Goal: Task Accomplishment & Management: Use online tool/utility

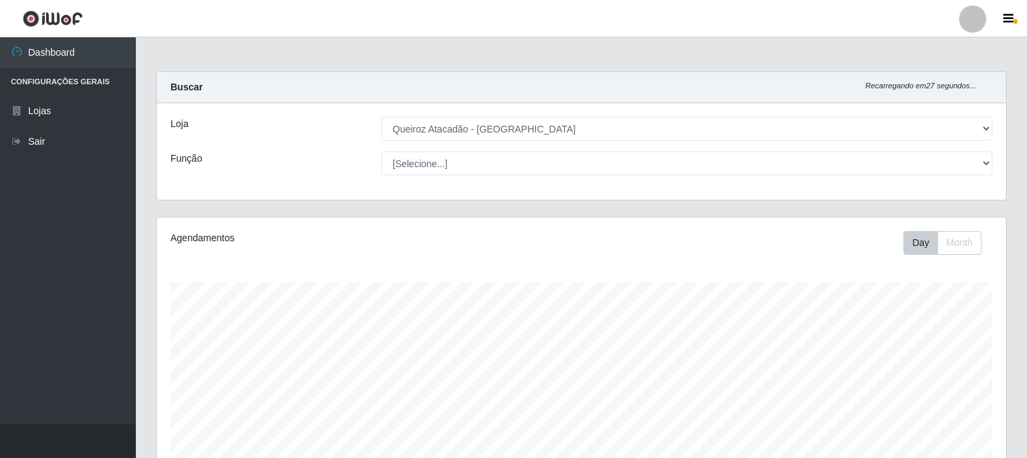
select select "464"
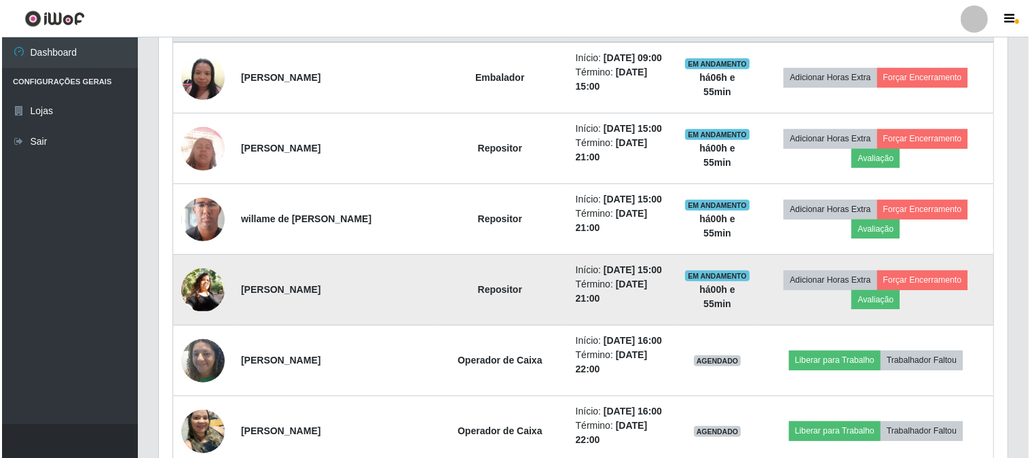
scroll to position [429, 0]
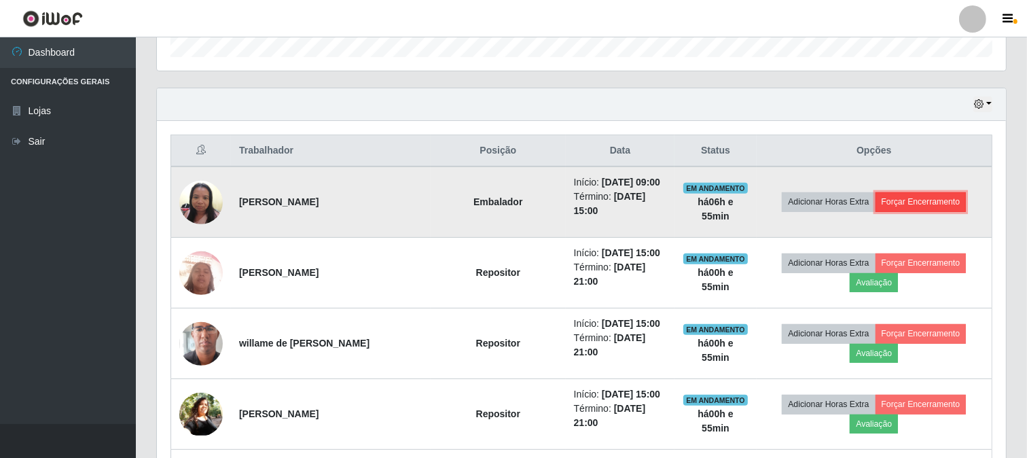
click at [919, 198] on button "Forçar Encerramento" at bounding box center [921, 201] width 91 height 19
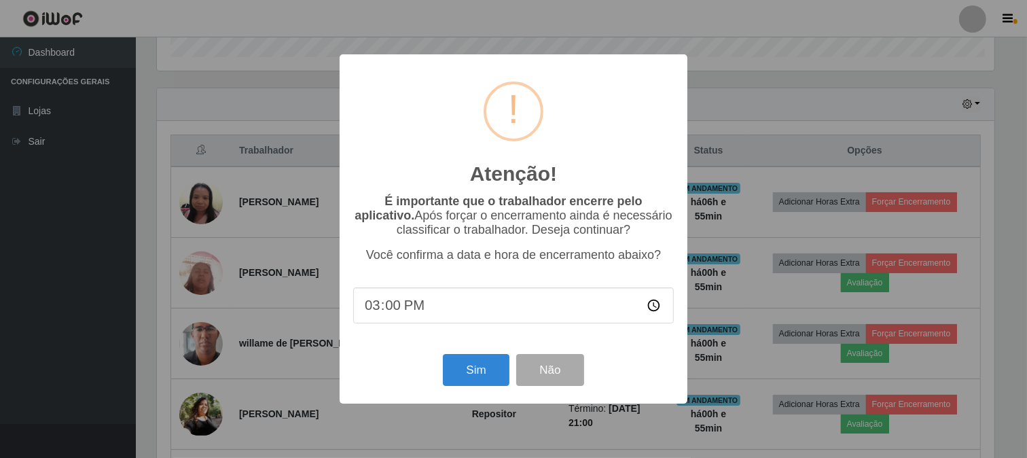
scroll to position [281, 840]
click at [485, 368] on button "Sim" at bounding box center [478, 370] width 66 height 32
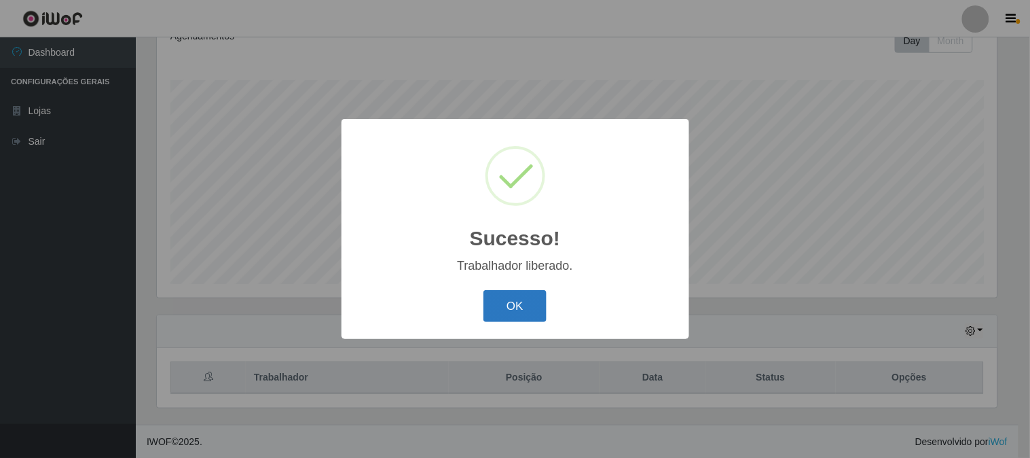
click at [519, 318] on button "OK" at bounding box center [515, 306] width 63 height 32
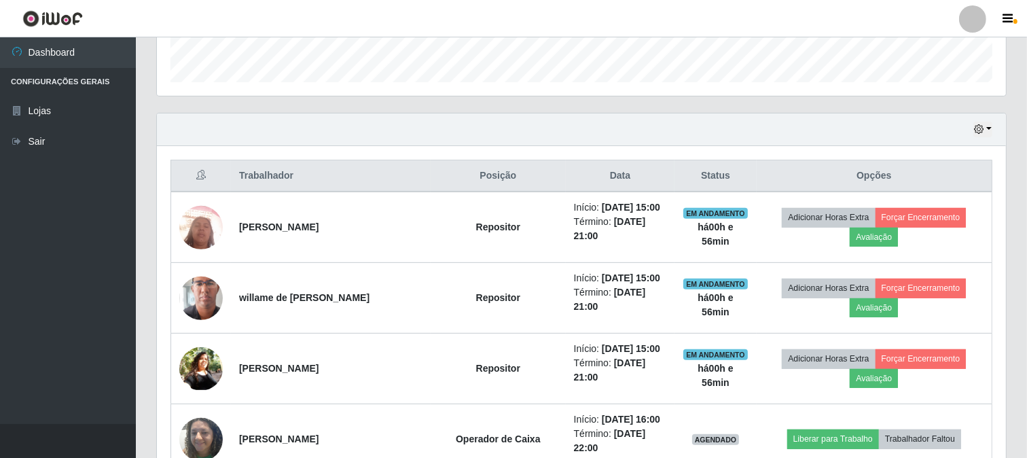
scroll to position [377, 0]
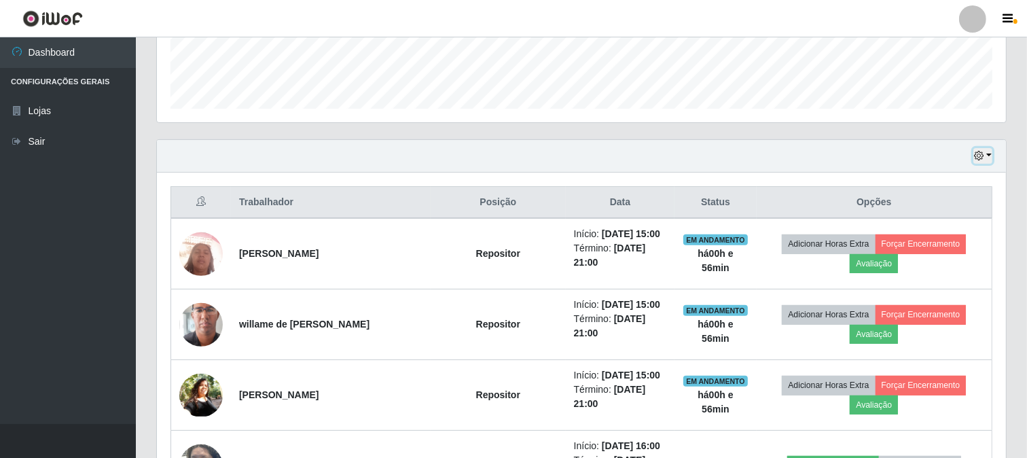
click at [988, 158] on button "button" at bounding box center [982, 156] width 19 height 16
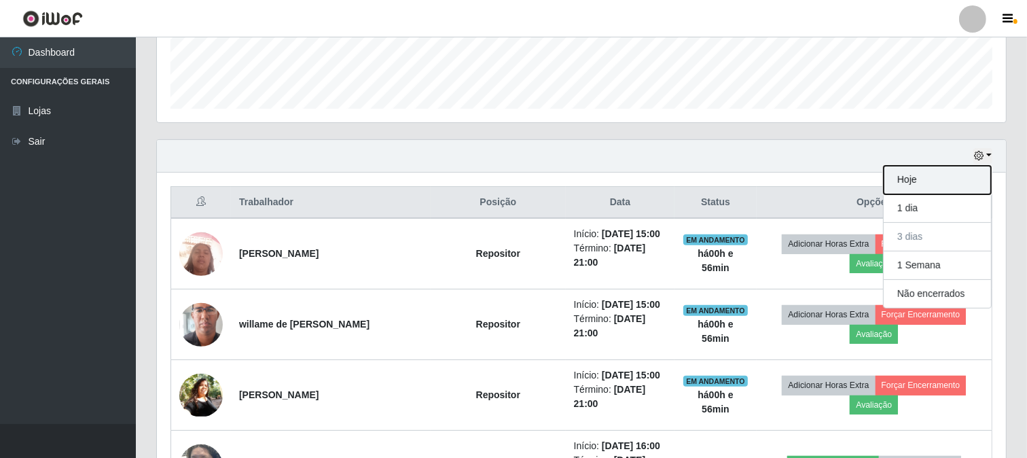
click at [922, 184] on button "Hoje" at bounding box center [937, 180] width 107 height 29
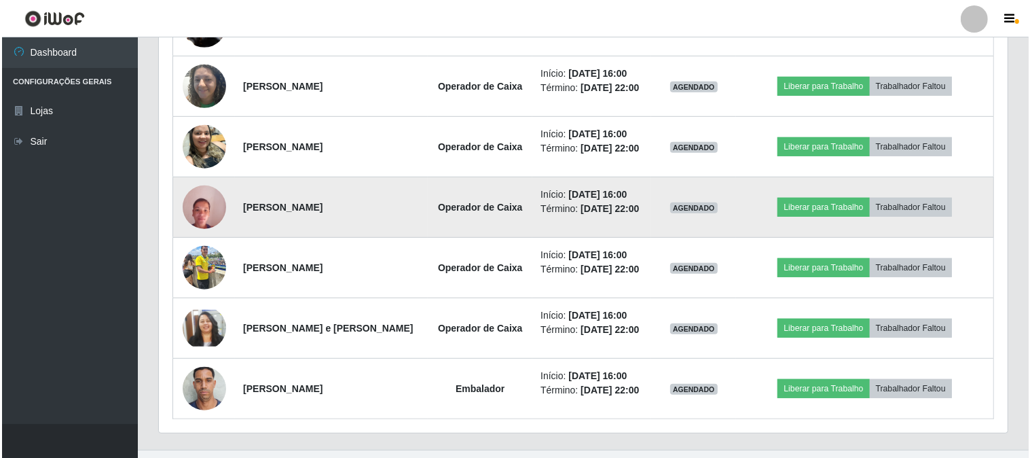
scroll to position [747, 0]
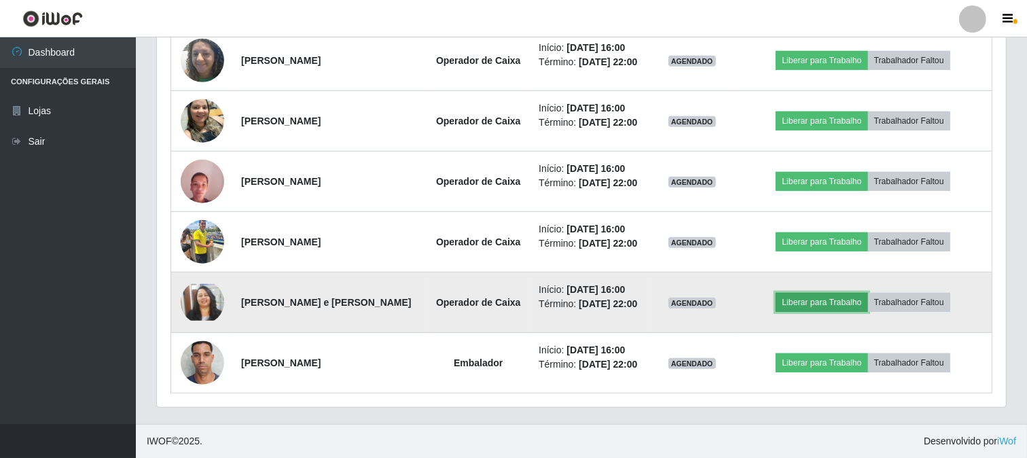
click at [788, 295] on button "Liberar para Trabalho" at bounding box center [822, 302] width 92 height 19
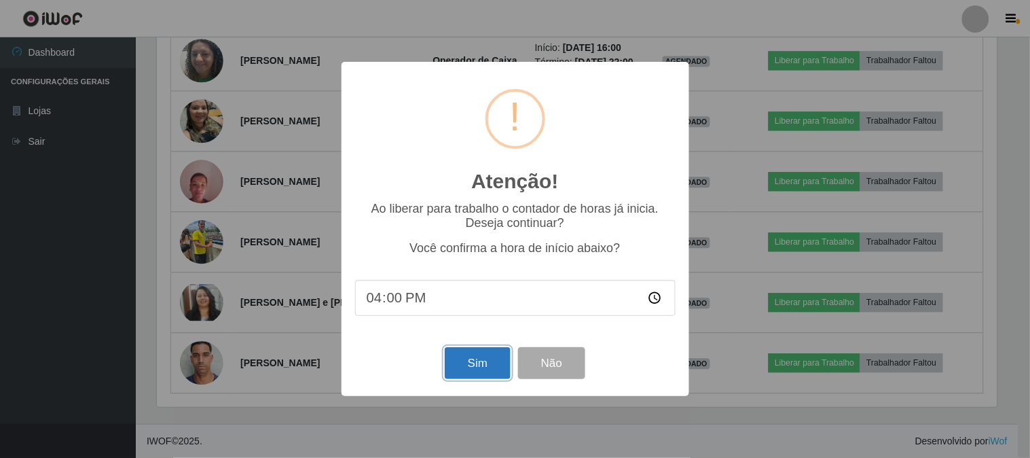
click at [448, 361] on button "Sim" at bounding box center [478, 363] width 66 height 32
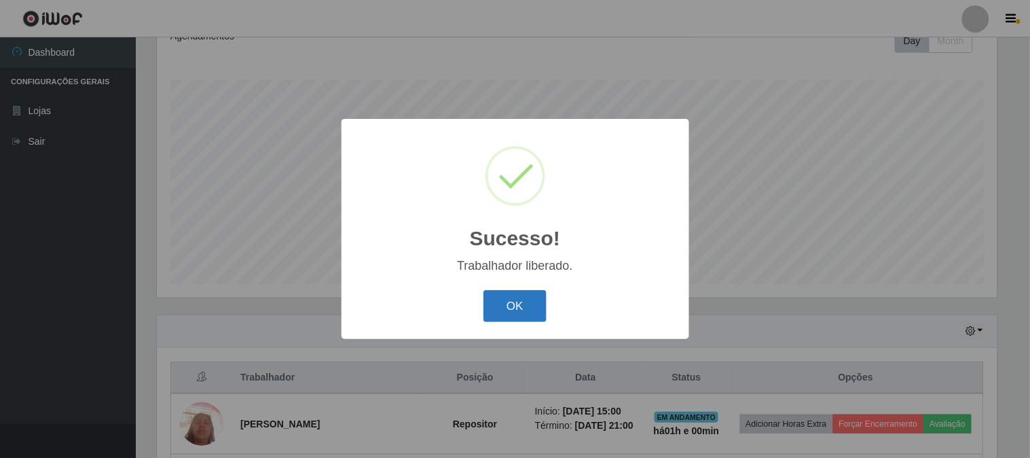
click at [486, 302] on button "OK" at bounding box center [515, 306] width 63 height 32
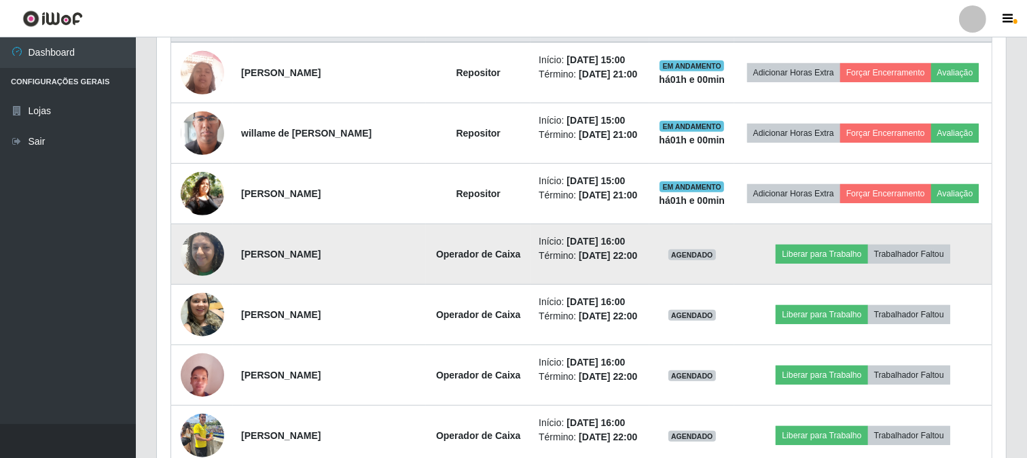
scroll to position [579, 0]
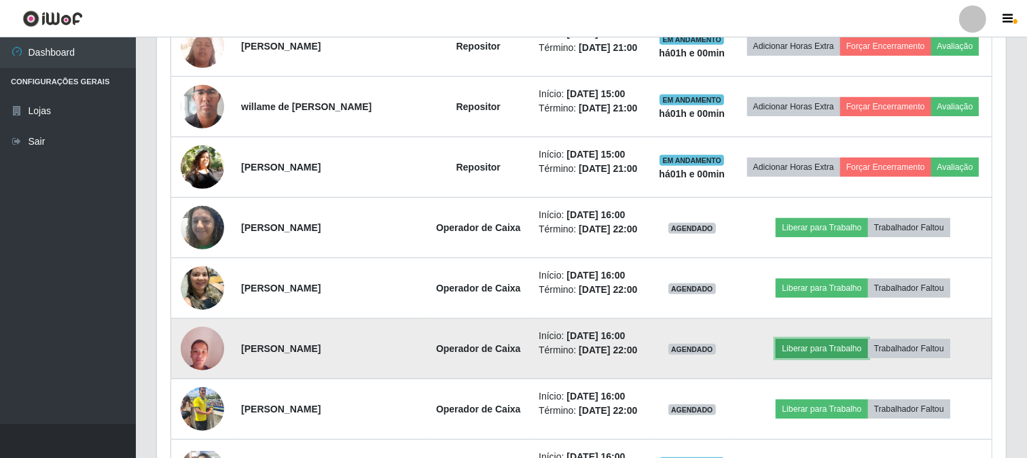
click at [810, 343] on button "Liberar para Trabalho" at bounding box center [822, 348] width 92 height 19
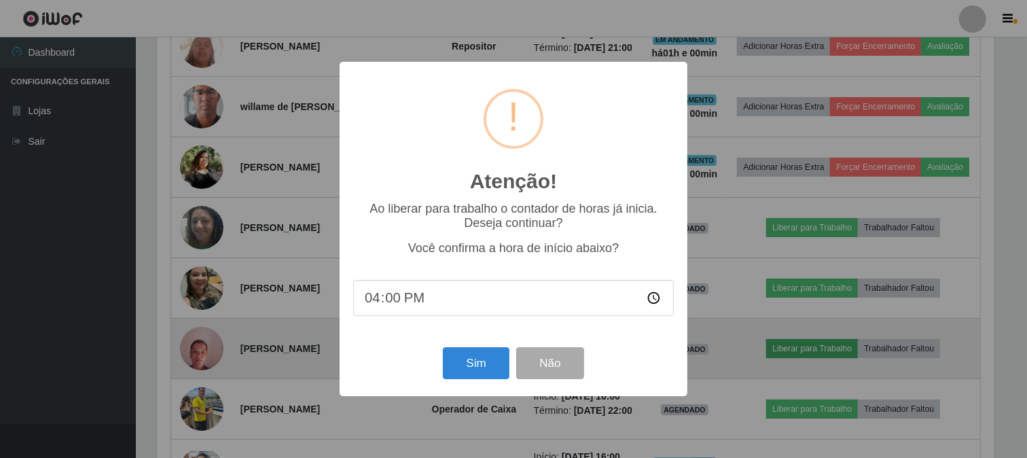
scroll to position [281, 840]
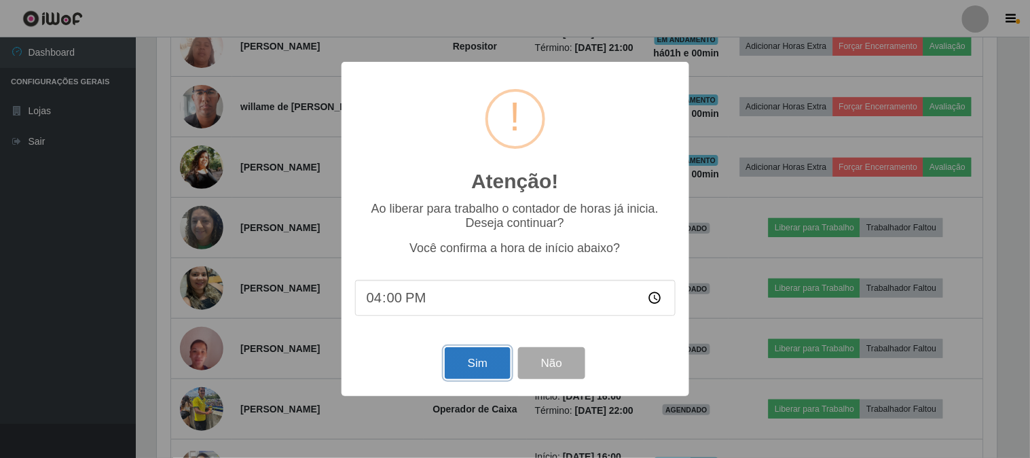
click at [488, 353] on button "Sim" at bounding box center [478, 363] width 66 height 32
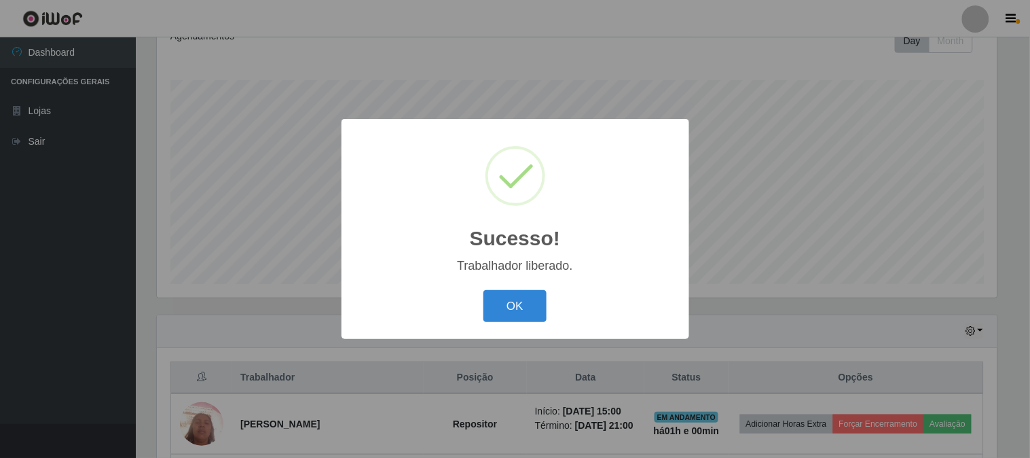
click at [484, 290] on button "OK" at bounding box center [515, 306] width 63 height 32
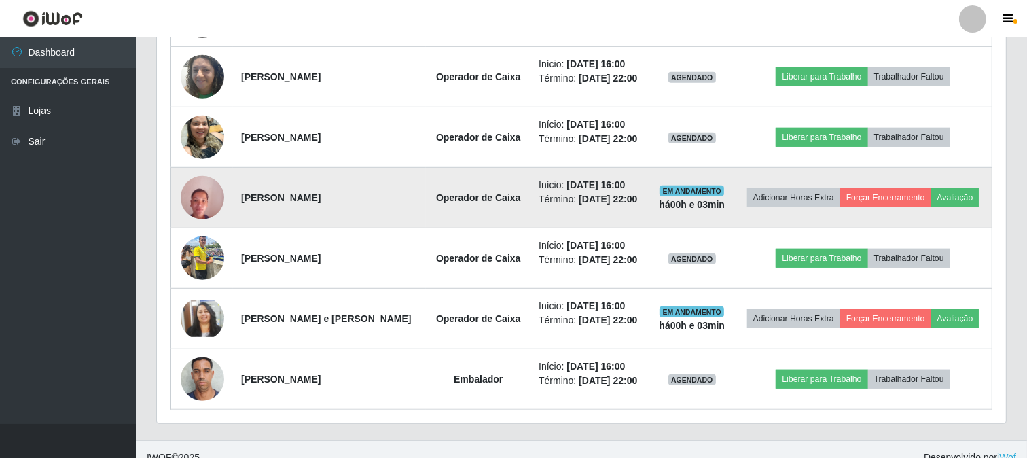
scroll to position [747, 0]
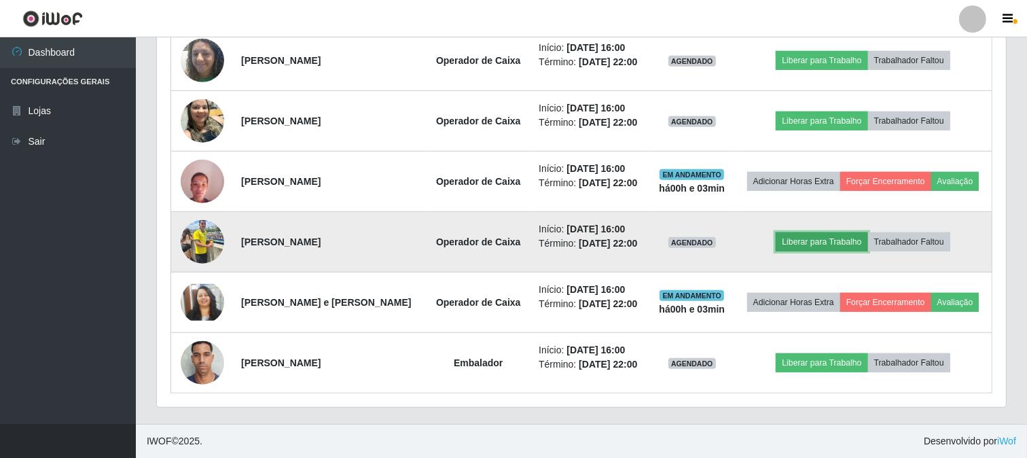
click at [854, 235] on button "Liberar para Trabalho" at bounding box center [822, 241] width 92 height 19
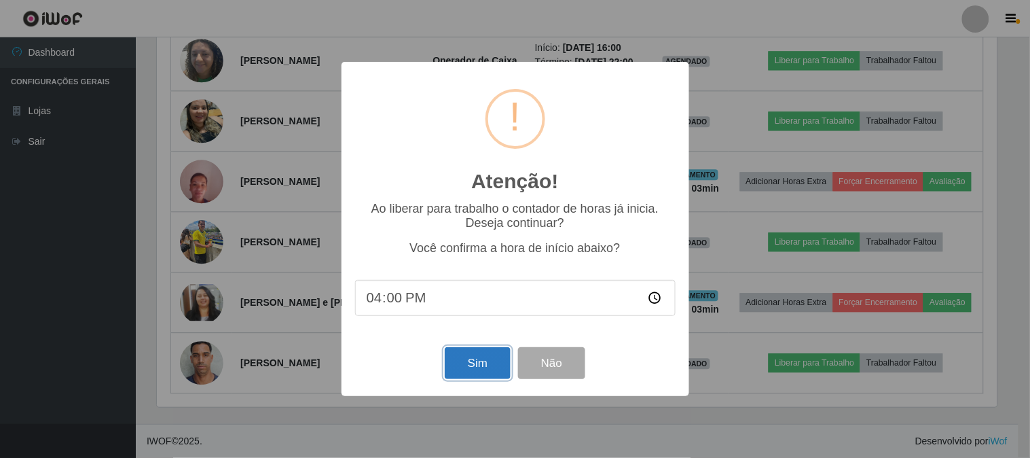
click at [462, 361] on button "Sim" at bounding box center [478, 363] width 66 height 32
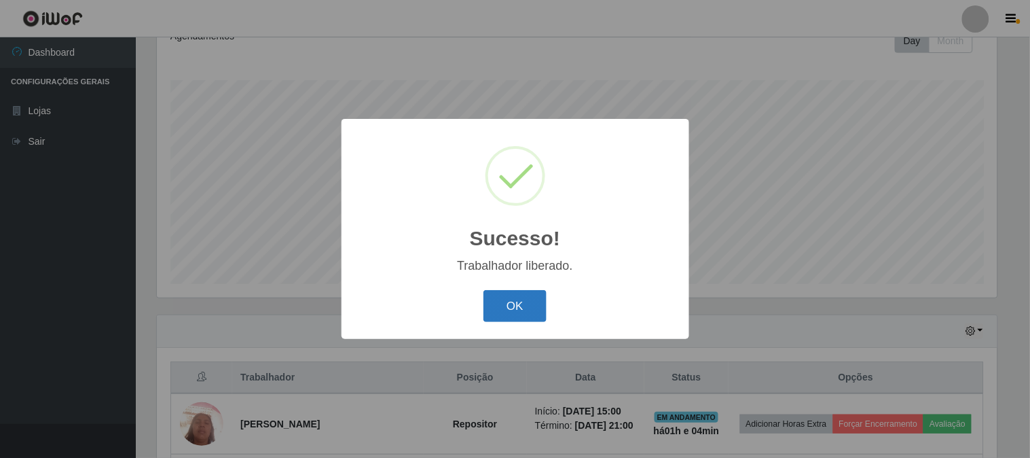
click at [511, 320] on button "OK" at bounding box center [515, 306] width 63 height 32
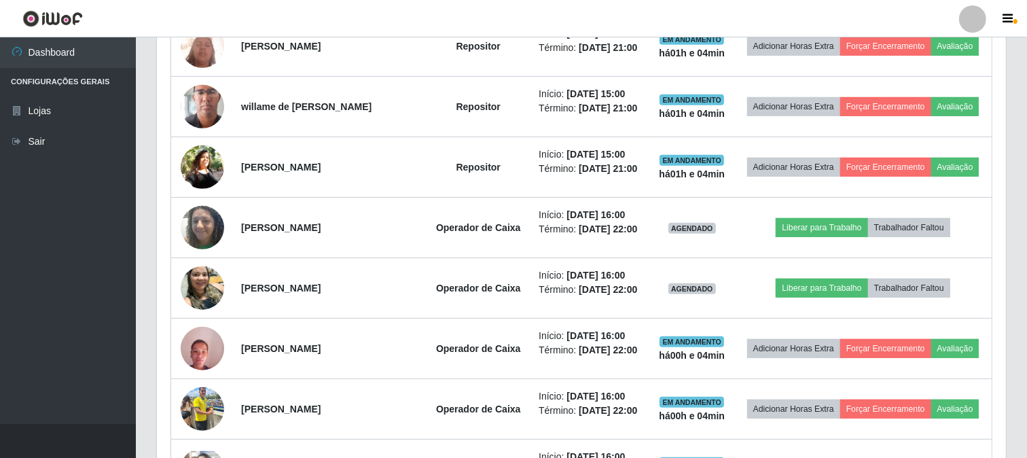
scroll to position [655, 0]
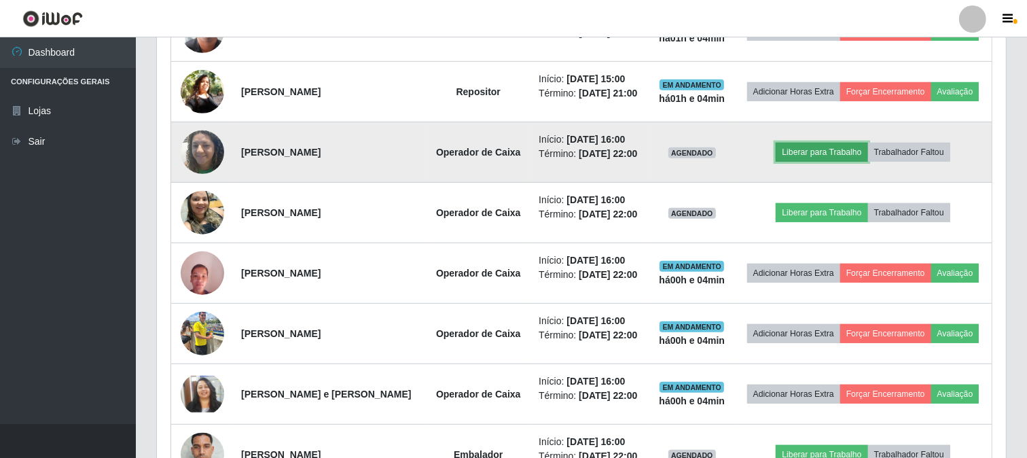
click at [812, 147] on button "Liberar para Trabalho" at bounding box center [822, 152] width 92 height 19
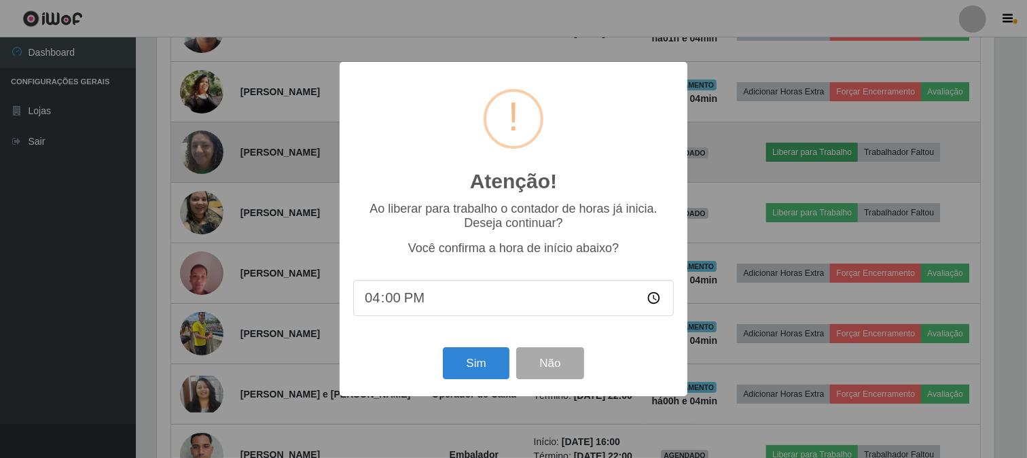
scroll to position [281, 840]
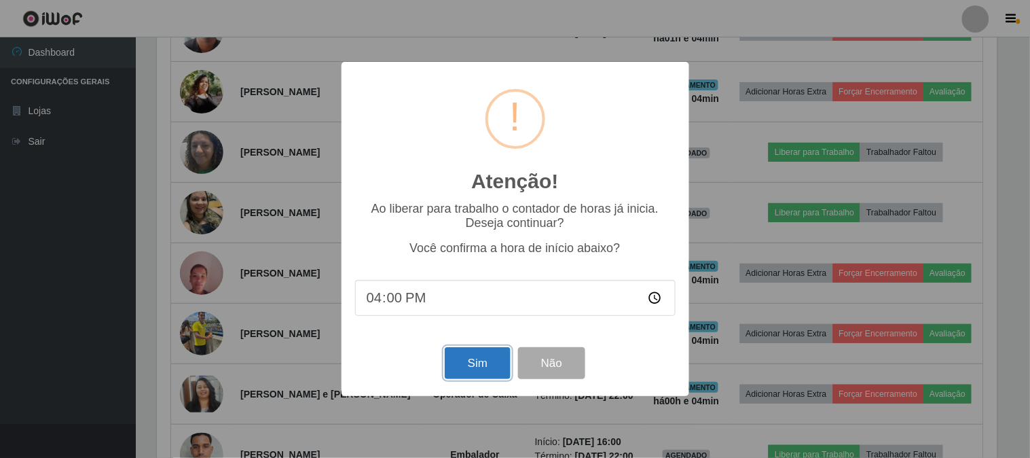
click at [495, 378] on button "Sim" at bounding box center [478, 363] width 66 height 32
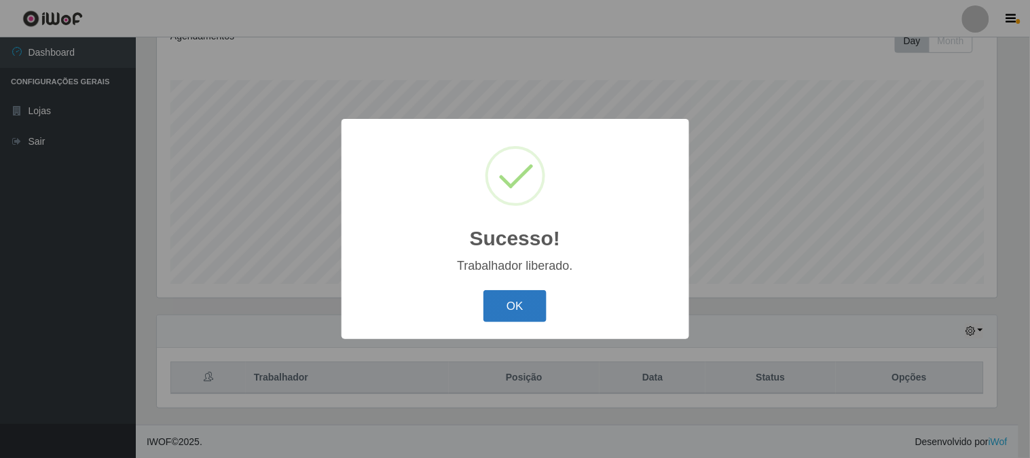
click at [503, 311] on button "OK" at bounding box center [515, 306] width 63 height 32
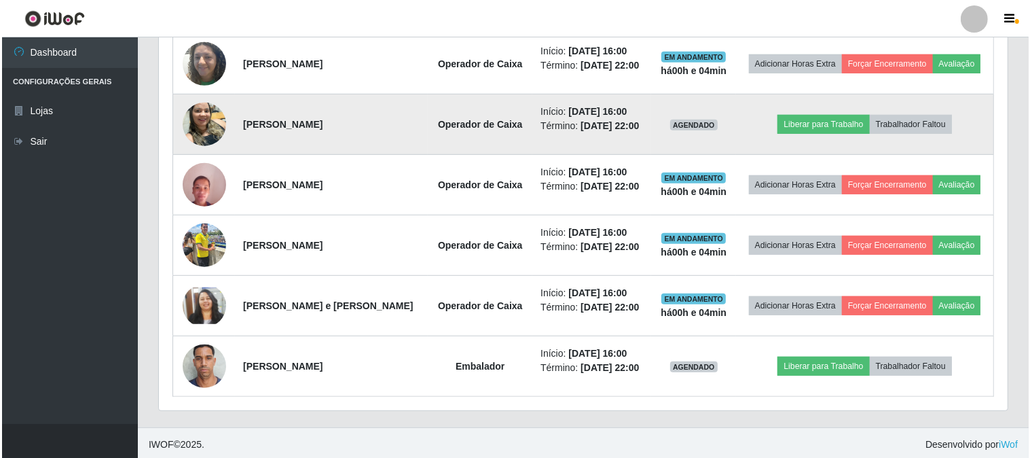
scroll to position [747, 0]
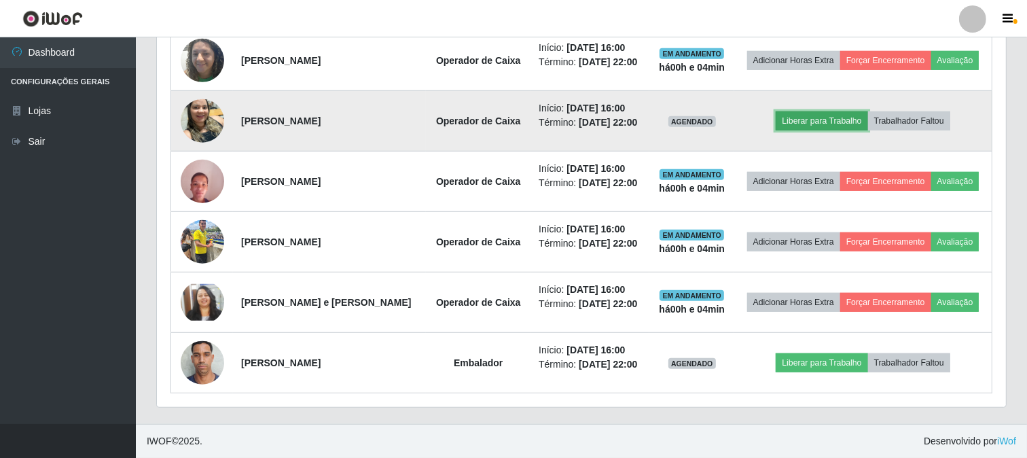
click at [818, 125] on button "Liberar para Trabalho" at bounding box center [822, 120] width 92 height 19
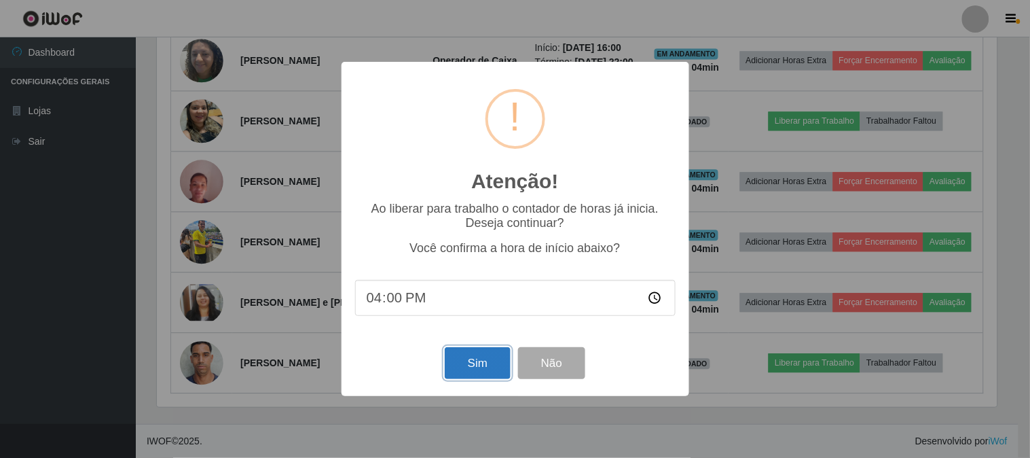
click at [480, 367] on button "Sim" at bounding box center [478, 363] width 66 height 32
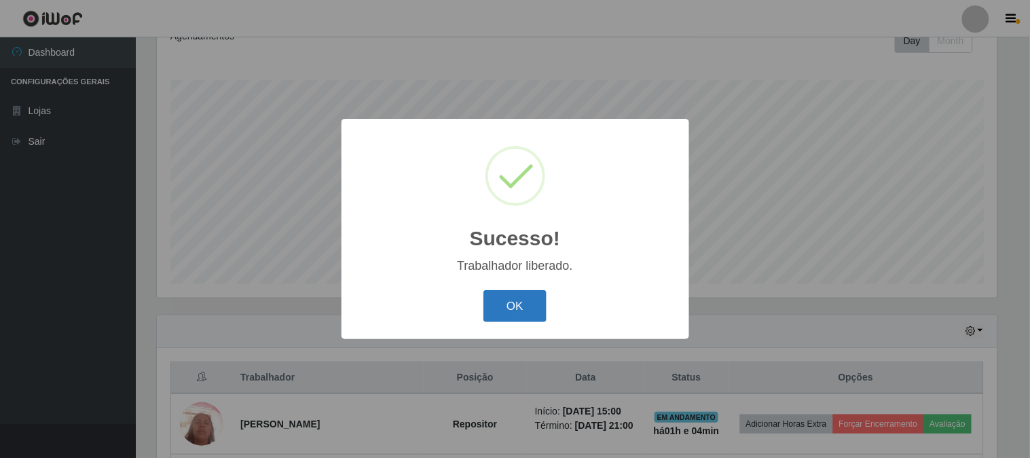
click at [500, 303] on button "OK" at bounding box center [515, 306] width 63 height 32
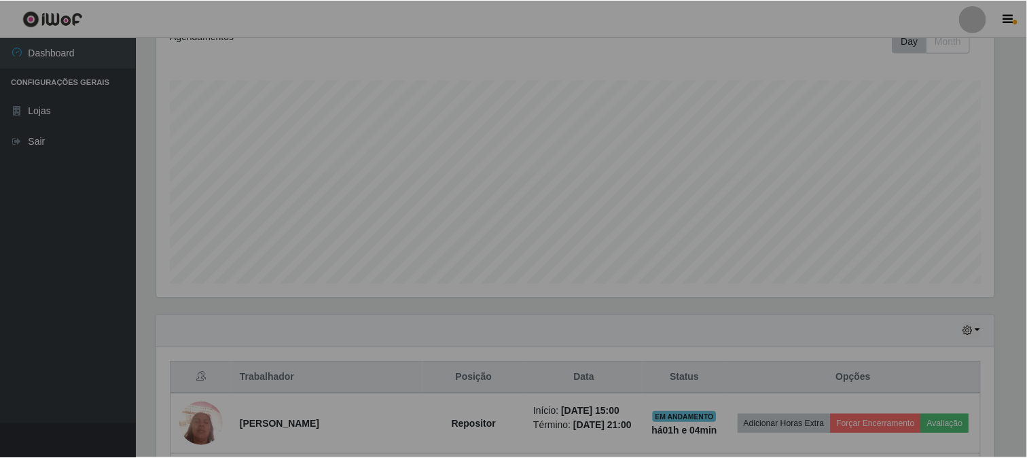
scroll to position [0, 0]
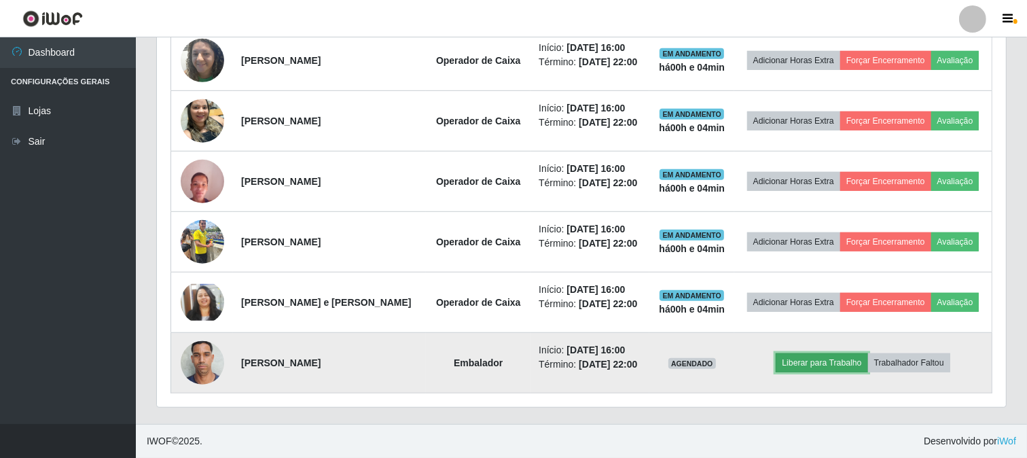
click at [829, 369] on button "Liberar para Trabalho" at bounding box center [822, 362] width 92 height 19
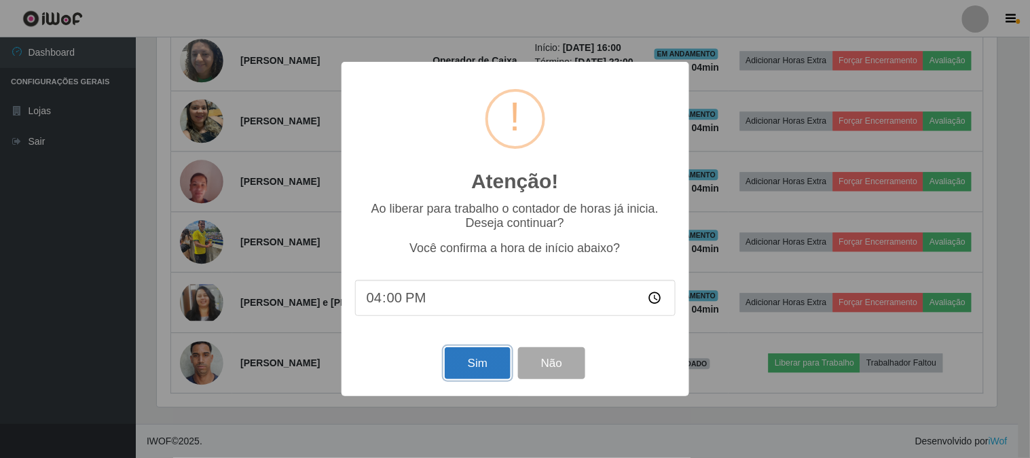
click at [480, 361] on button "Sim" at bounding box center [478, 363] width 66 height 32
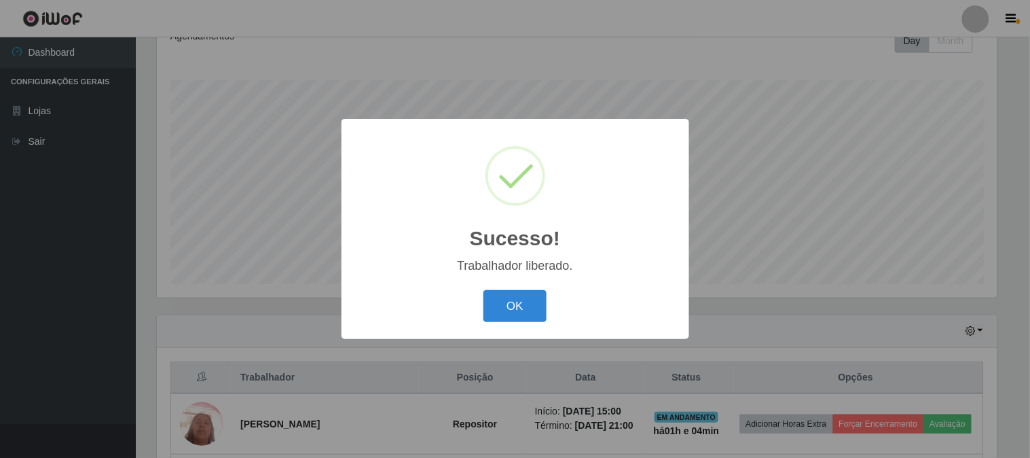
click at [511, 324] on div "OK Cancel" at bounding box center [515, 306] width 321 height 39
click at [518, 310] on button "OK" at bounding box center [515, 306] width 63 height 32
